Goal: Complete application form: Complete application form

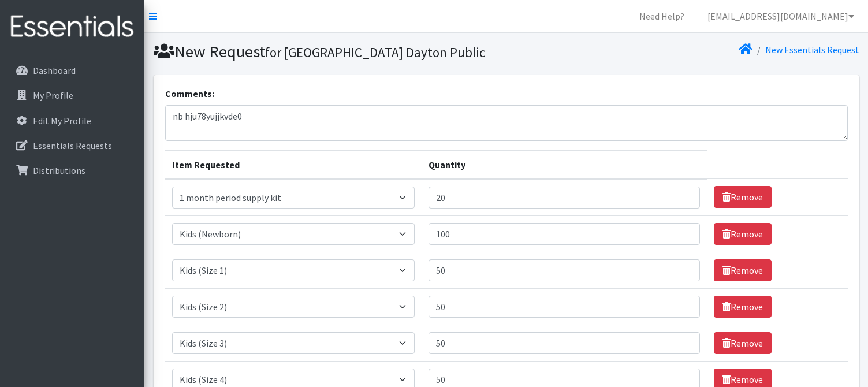
select select "15290"
select select "15056"
select select "15051"
select select "15041"
select select "15069"
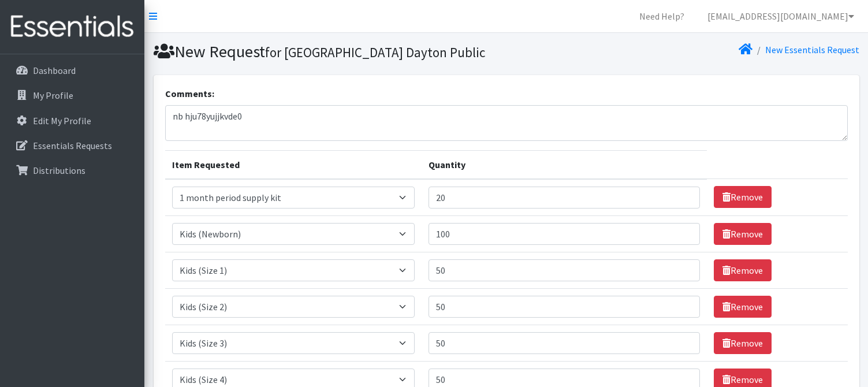
select select "15038"
select select "15044"
select select "15071"
select select "15074"
select select "15043"
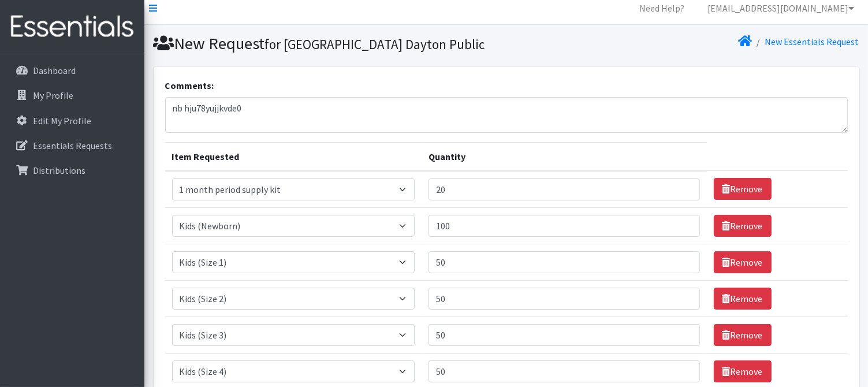
scroll to position [12, 0]
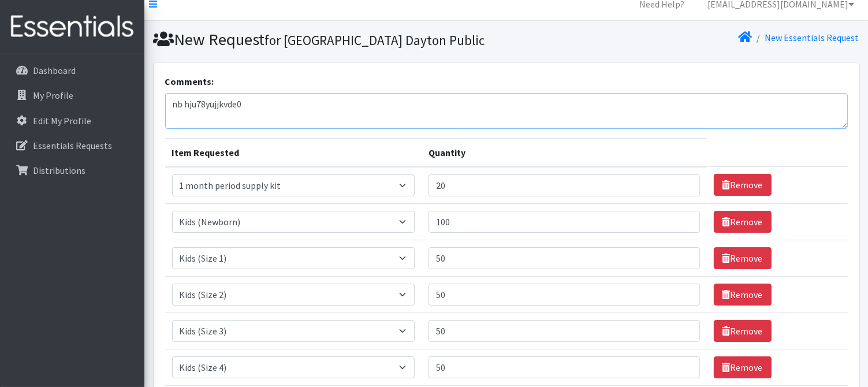
click at [273, 105] on textarea "nb hju78yujjkvde0" at bounding box center [506, 111] width 683 height 36
type textarea "Hey friends :) Happy [DATE] month ! I hope its ok I placed a bigger order cause…"
click at [822, 150] on table "Item Requested Quantity Item Requested Select an item 1 month period supply kit…" at bounding box center [506, 334] width 683 height 393
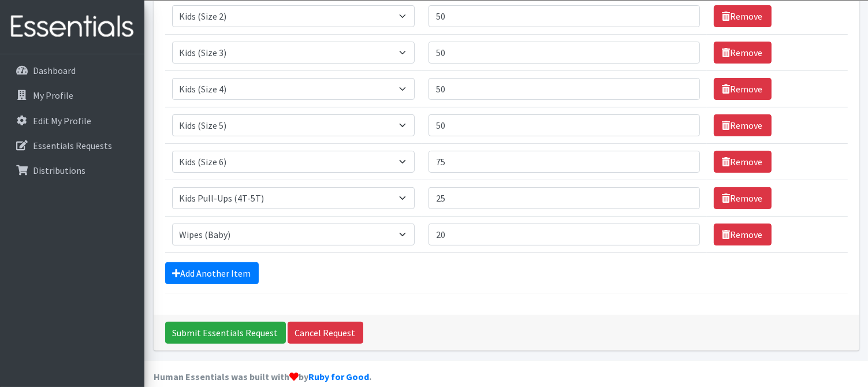
scroll to position [304, 0]
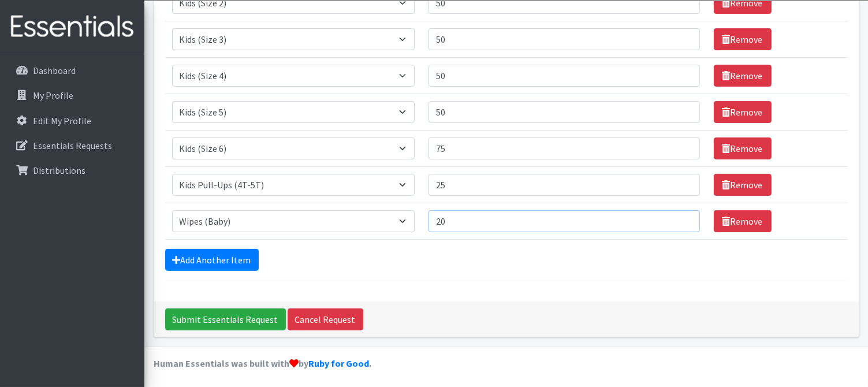
click at [501, 217] on input "20" at bounding box center [563, 221] width 271 height 22
type input "2"
type input "15"
click at [502, 267] on div "Add Another Item" at bounding box center [506, 260] width 683 height 22
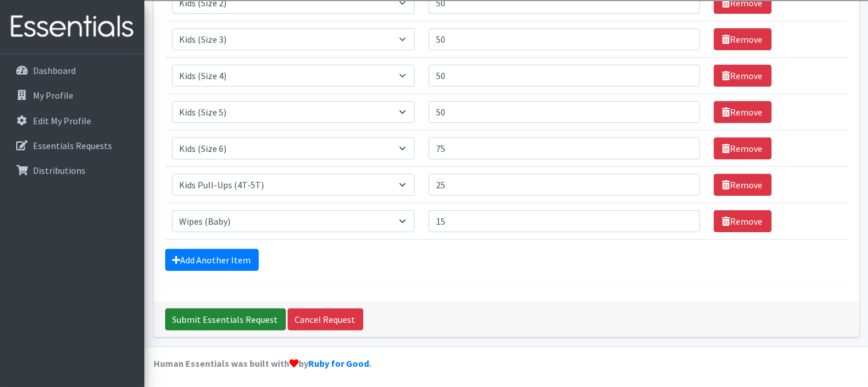
click at [230, 319] on input "Submit Essentials Request" at bounding box center [225, 319] width 121 height 22
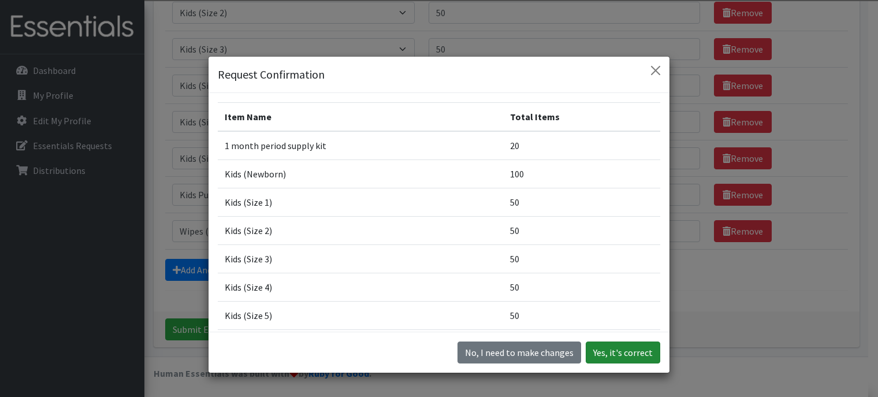
click at [621, 355] on button "Yes, it's correct" at bounding box center [623, 352] width 74 height 22
